Goal: Information Seeking & Learning: Learn about a topic

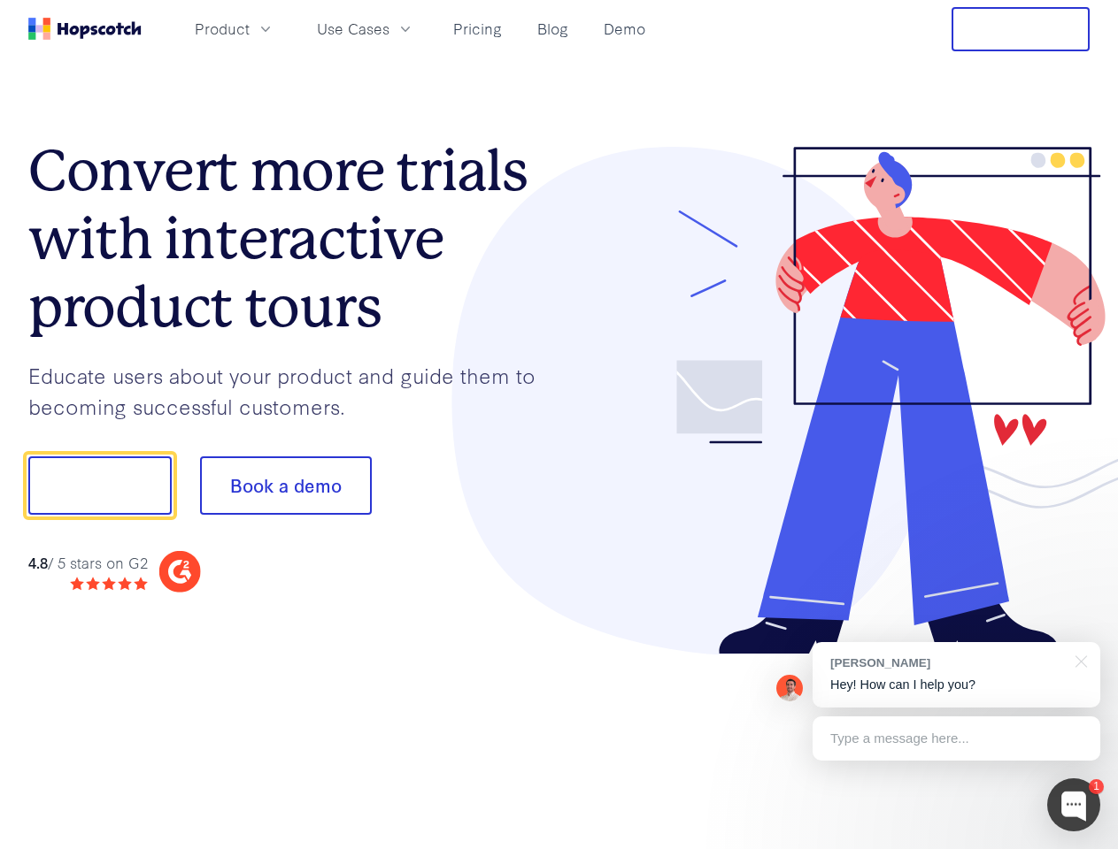
click at [559, 425] on div at bounding box center [824, 401] width 531 height 509
click at [250, 28] on span "Product" at bounding box center [222, 29] width 55 height 22
click at [389, 28] on span "Use Cases" at bounding box center [353, 29] width 73 height 22
click at [1020, 29] on button "Free Trial" at bounding box center [1020, 29] width 138 height 44
click at [99, 486] on button "Show me!" at bounding box center [99, 486] width 143 height 58
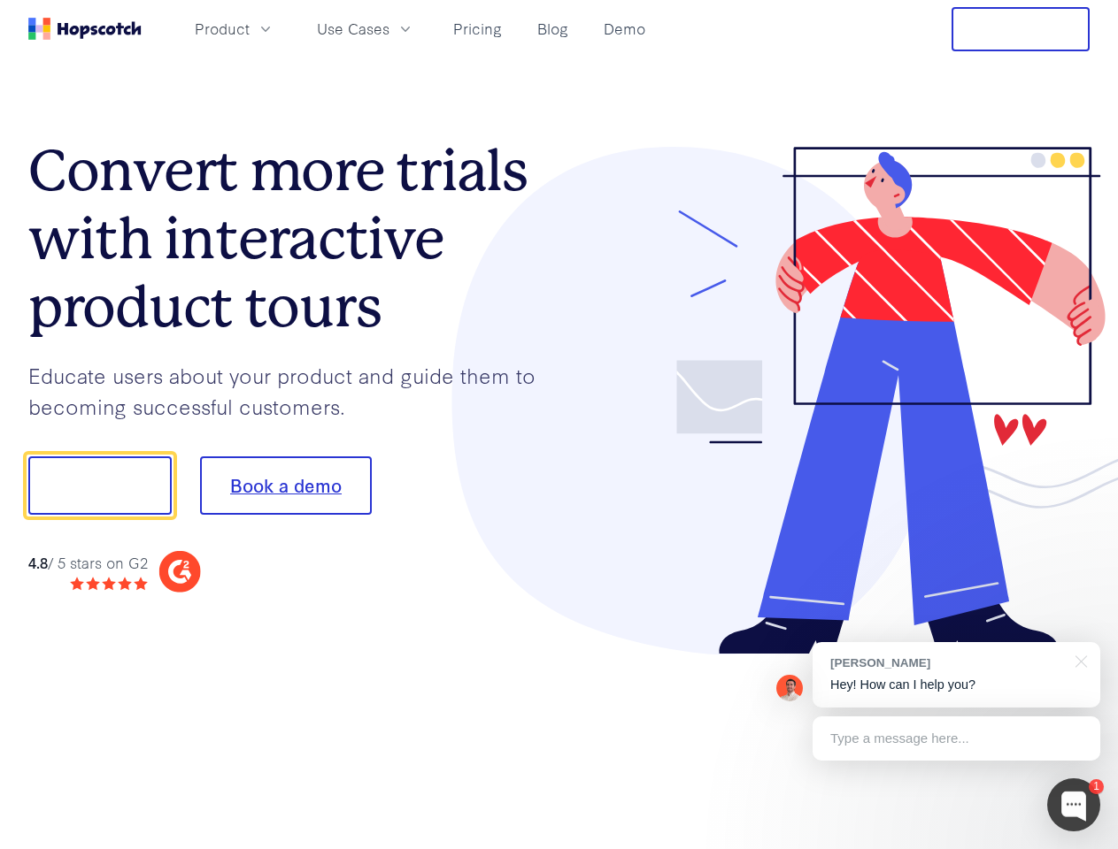
click at [285, 486] on button "Book a demo" at bounding box center [286, 486] width 172 height 58
click at [1073, 805] on div at bounding box center [1073, 805] width 53 height 53
click at [956, 675] on div "[PERSON_NAME] Hey! How can I help you?" at bounding box center [956, 674] width 288 height 65
click at [1078, 660] on div at bounding box center [934, 602] width 332 height 353
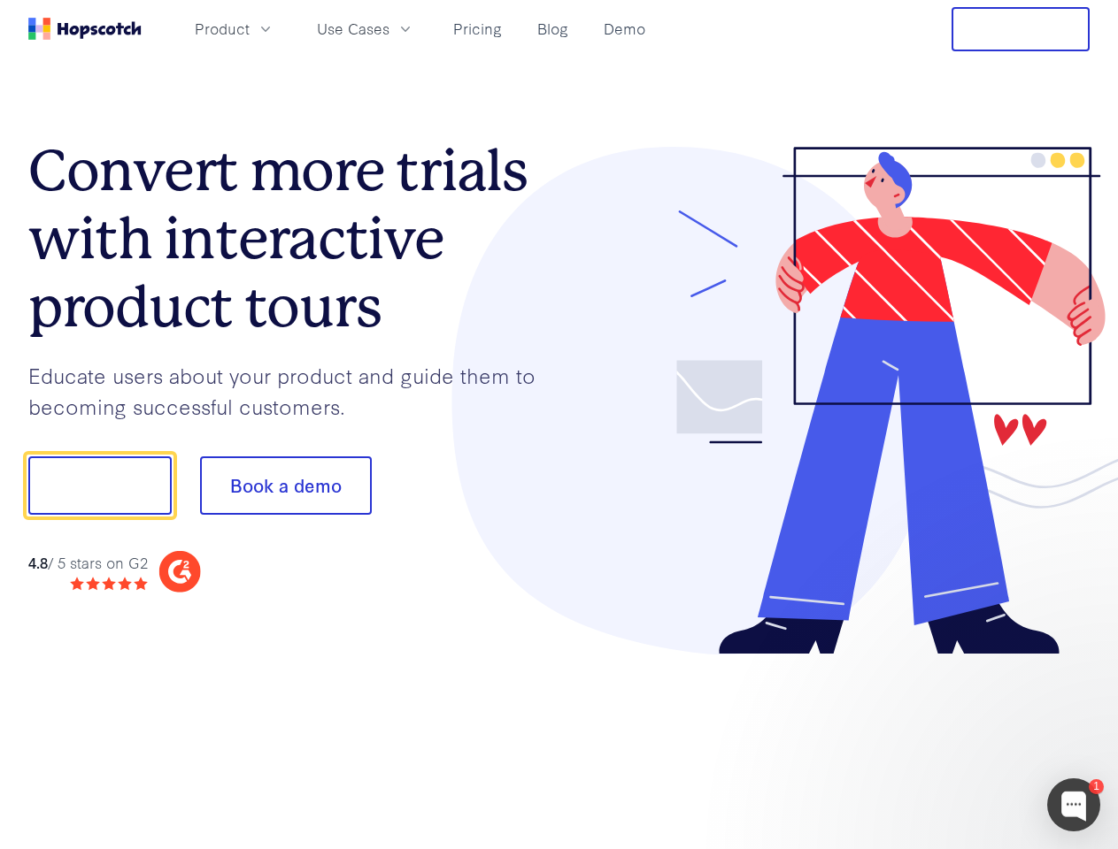
click at [956, 739] on div at bounding box center [934, 602] width 332 height 353
